Goal: Register for event/course

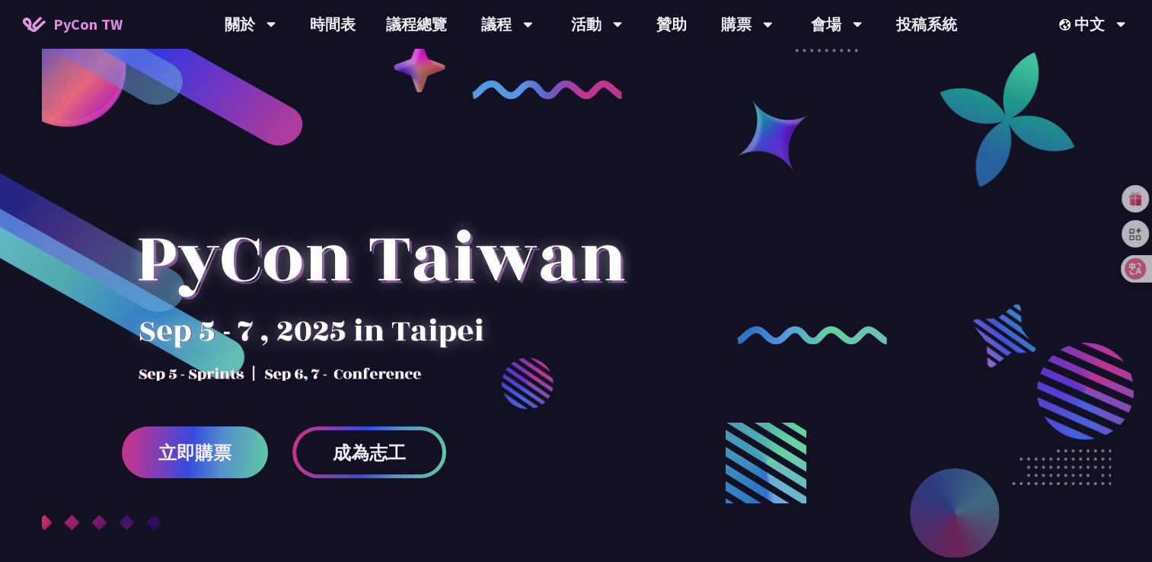
click at [783, 401] on div at bounding box center [576, 376] width 1152 height 571
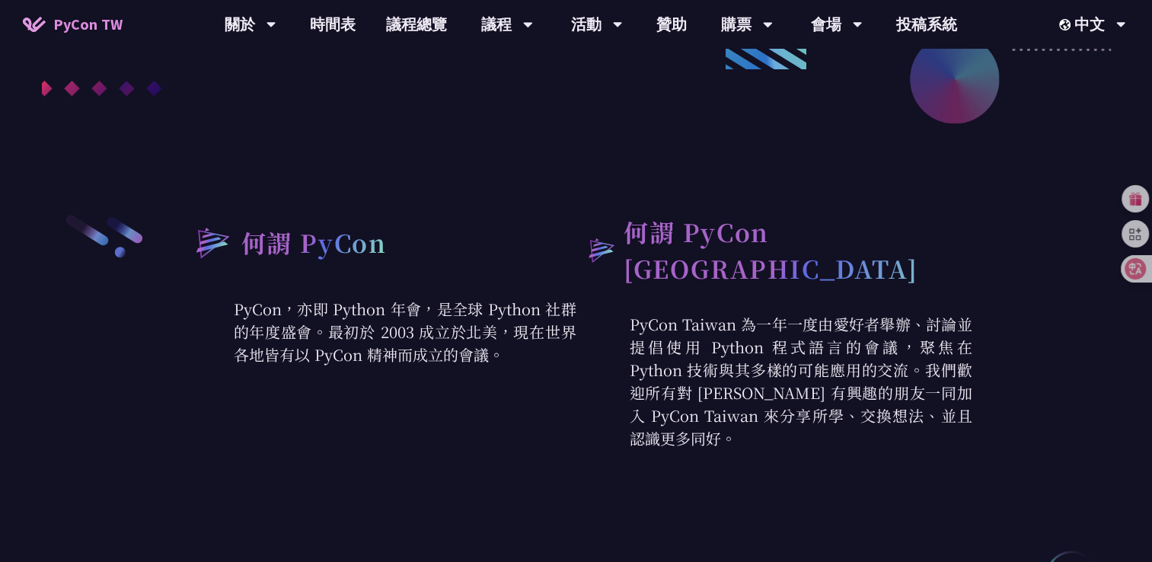
scroll to position [437, 0]
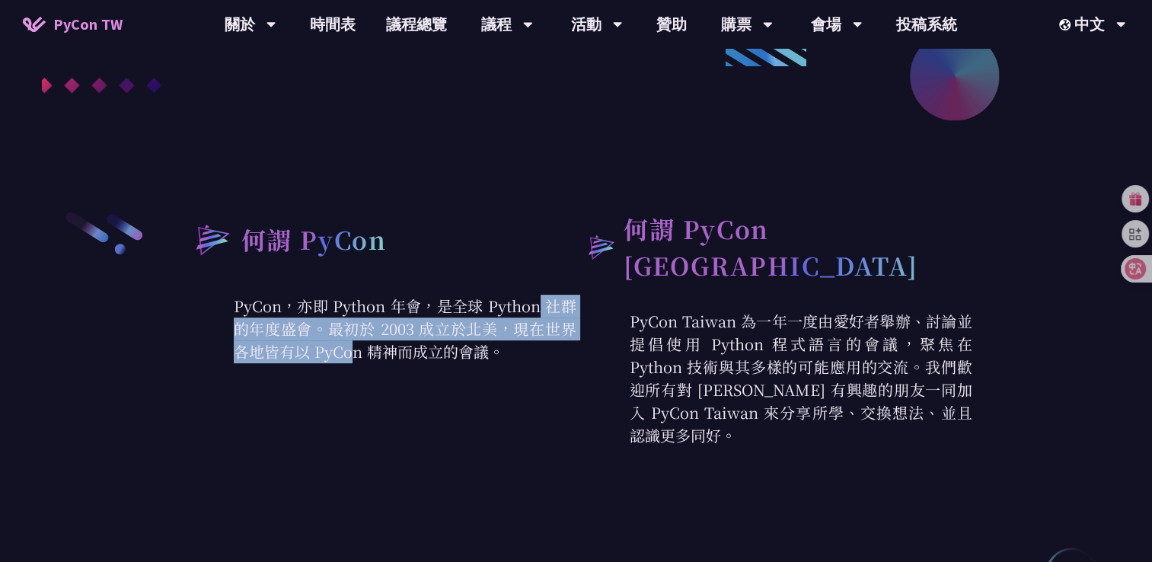
drag, startPoint x: 358, startPoint y: 304, endPoint x: 472, endPoint y: 343, distance: 120.6
click at [472, 343] on p "PyCon，亦即 Python 年會，是全球 Python 社群的年度盛會。最初於 2003 成立於北美，現在世界各地皆有以 PyCon 精神而成立的會議。" at bounding box center [378, 329] width 396 height 69
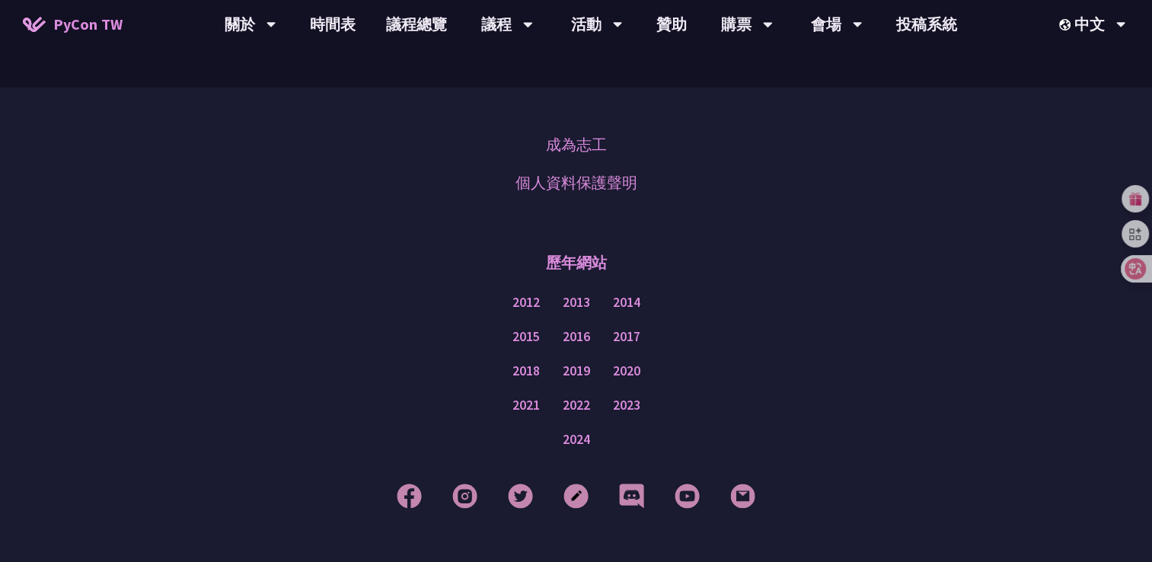
scroll to position [3537, 0]
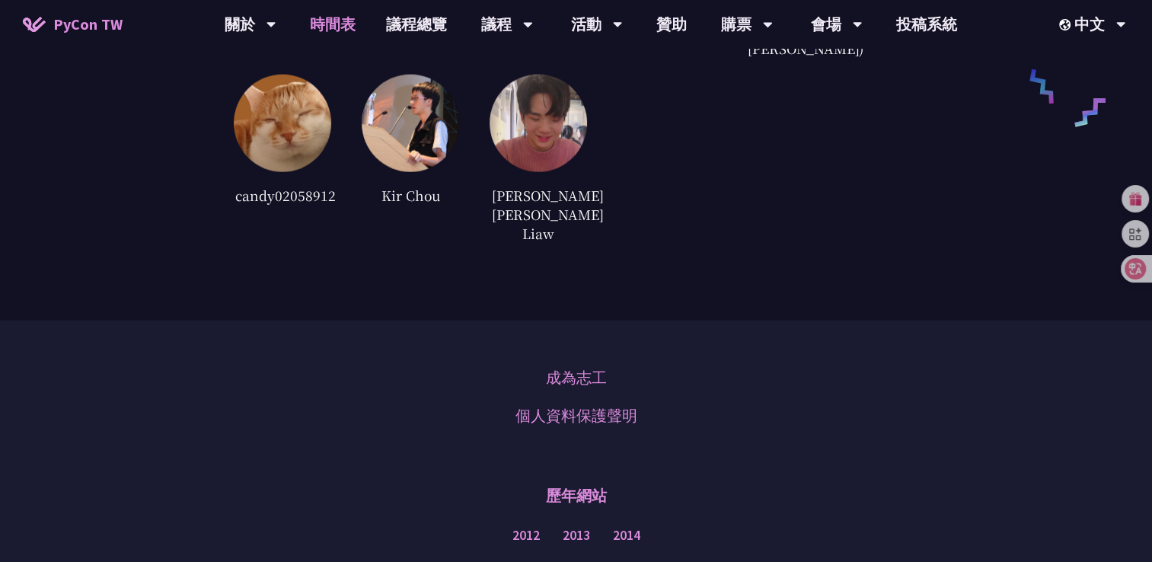
click at [330, 13] on link "時間表" at bounding box center [333, 24] width 76 height 49
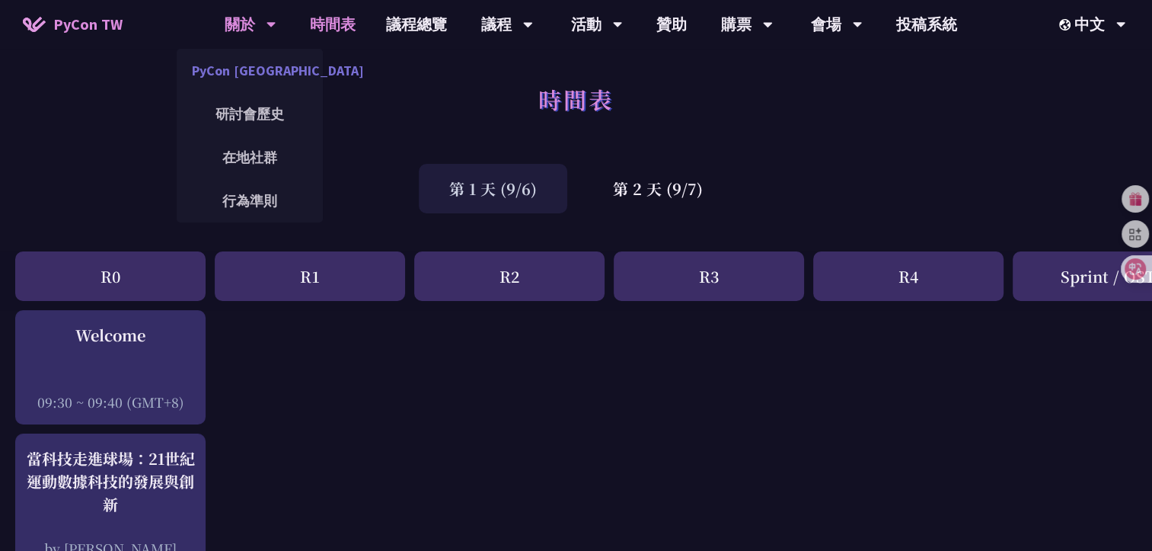
click at [267, 72] on link "PyCon [GEOGRAPHIC_DATA]" at bounding box center [250, 71] width 146 height 36
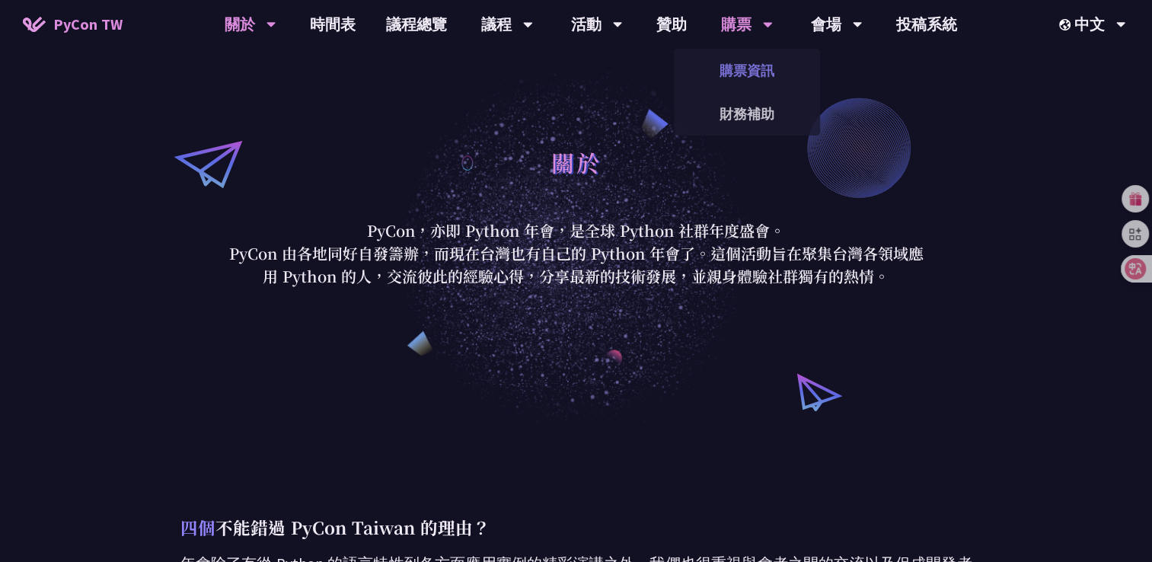
click at [726, 69] on link "購票資訊" at bounding box center [747, 71] width 146 height 36
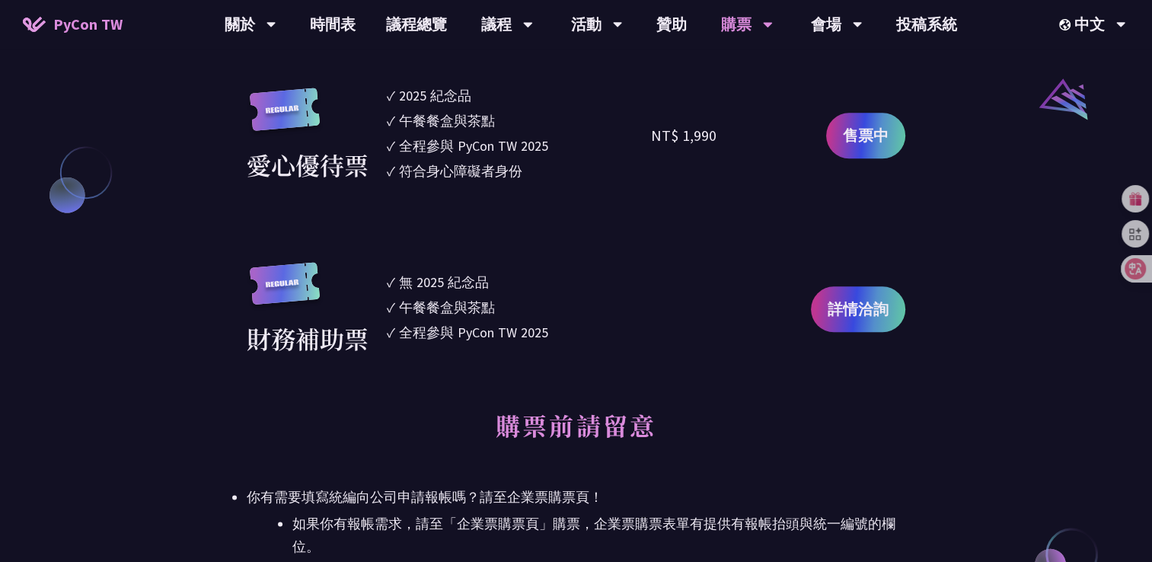
scroll to position [1686, 0]
